Goal: Task Accomplishment & Management: Manage account settings

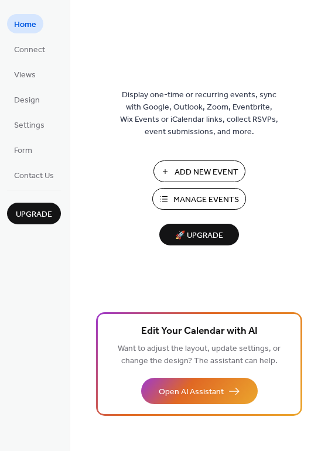
click at [180, 198] on span "Manage Events" at bounding box center [206, 200] width 66 height 12
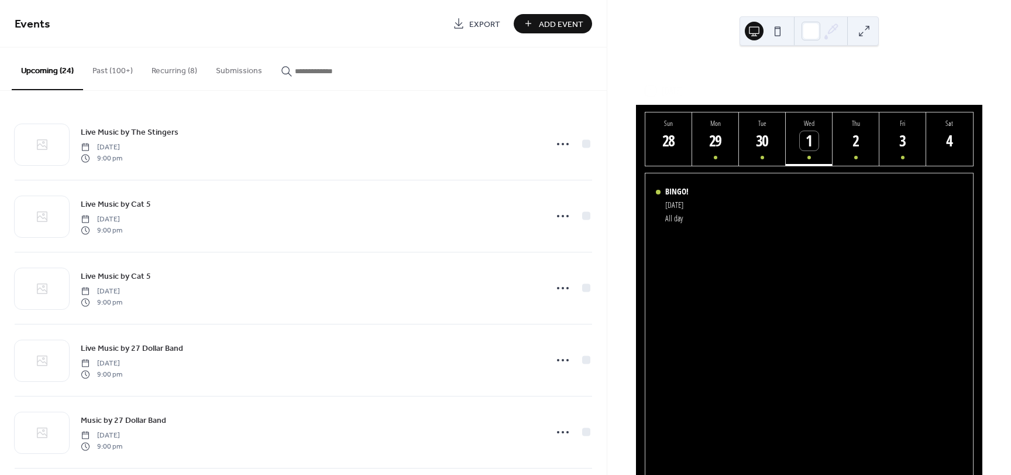
click at [179, 74] on button "Recurring (8)" at bounding box center [174, 68] width 64 height 42
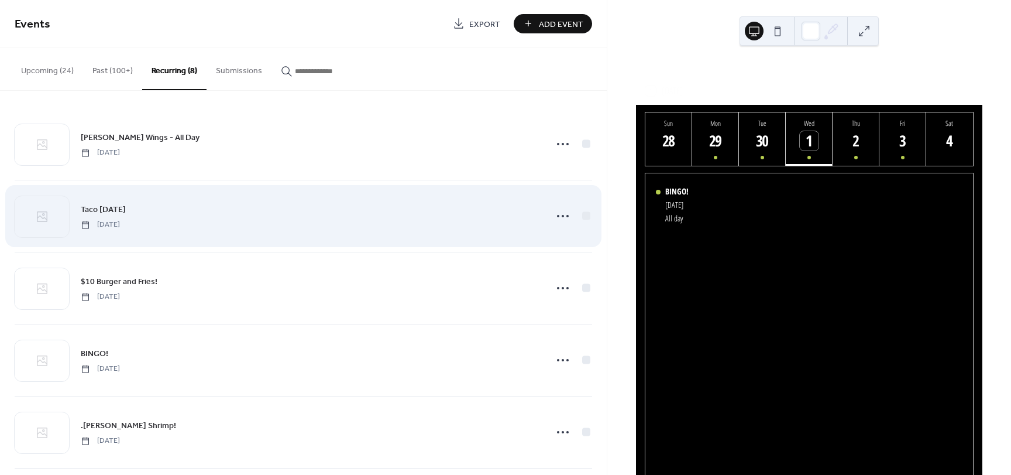
scroll to position [226, 0]
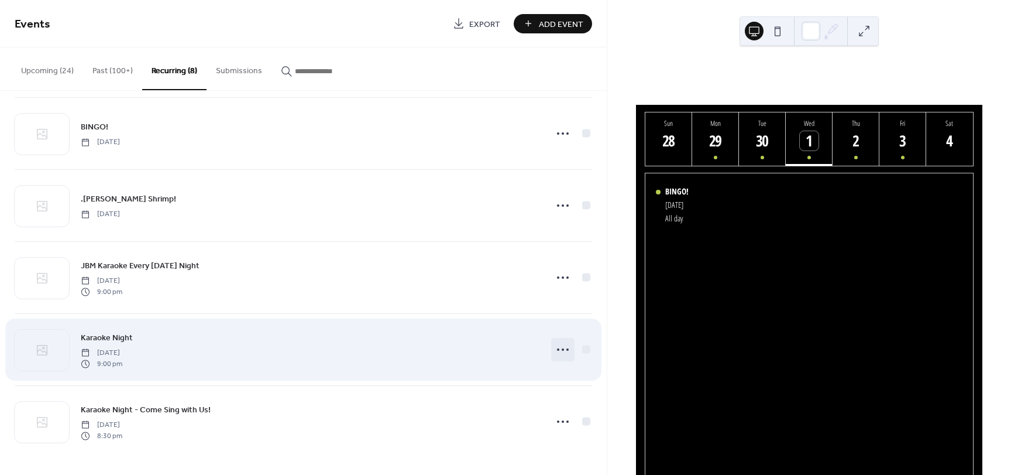
click at [560, 351] on icon at bounding box center [563, 349] width 19 height 19
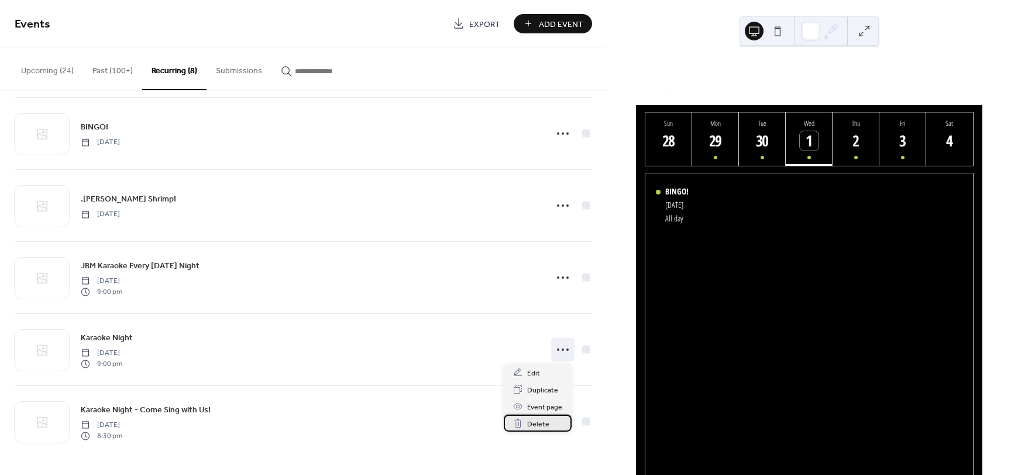
click at [550, 424] on div "Delete" at bounding box center [538, 422] width 68 height 17
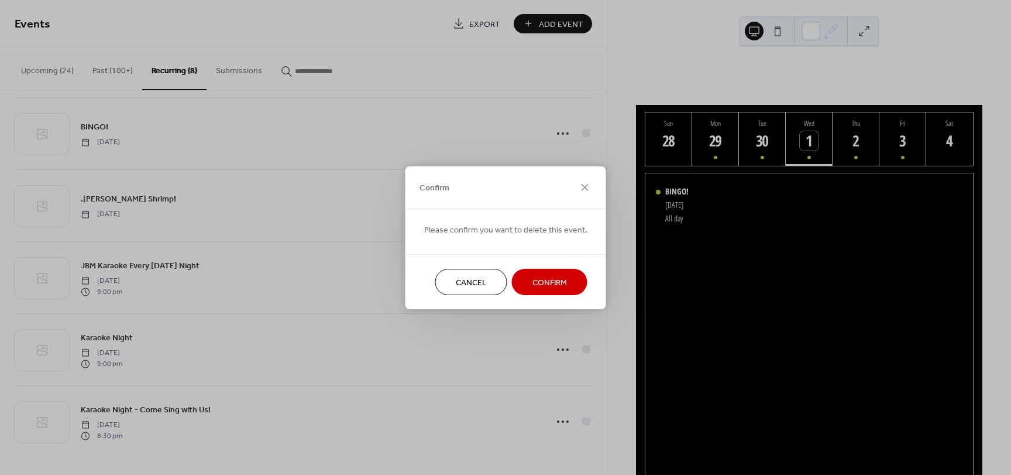
click at [535, 284] on span "Confirm" at bounding box center [550, 282] width 35 height 12
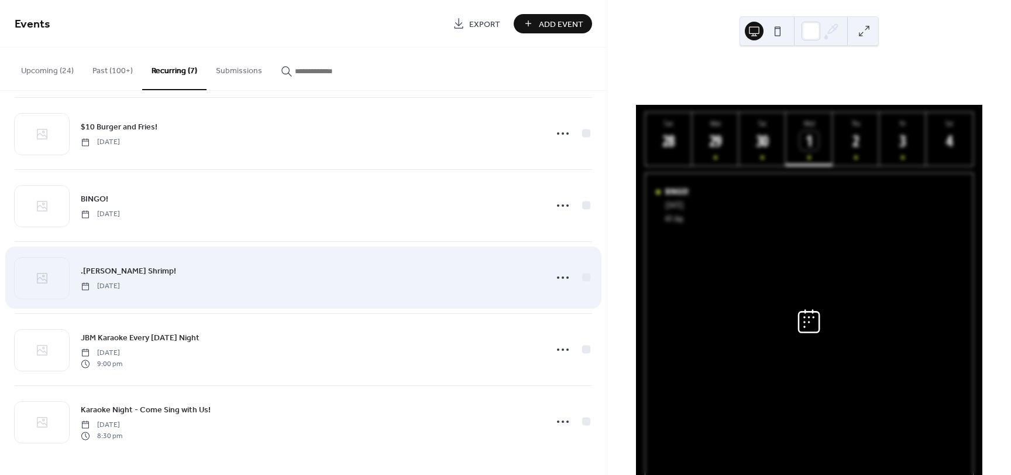
scroll to position [154, 0]
